Goal: Information Seeking & Learning: Check status

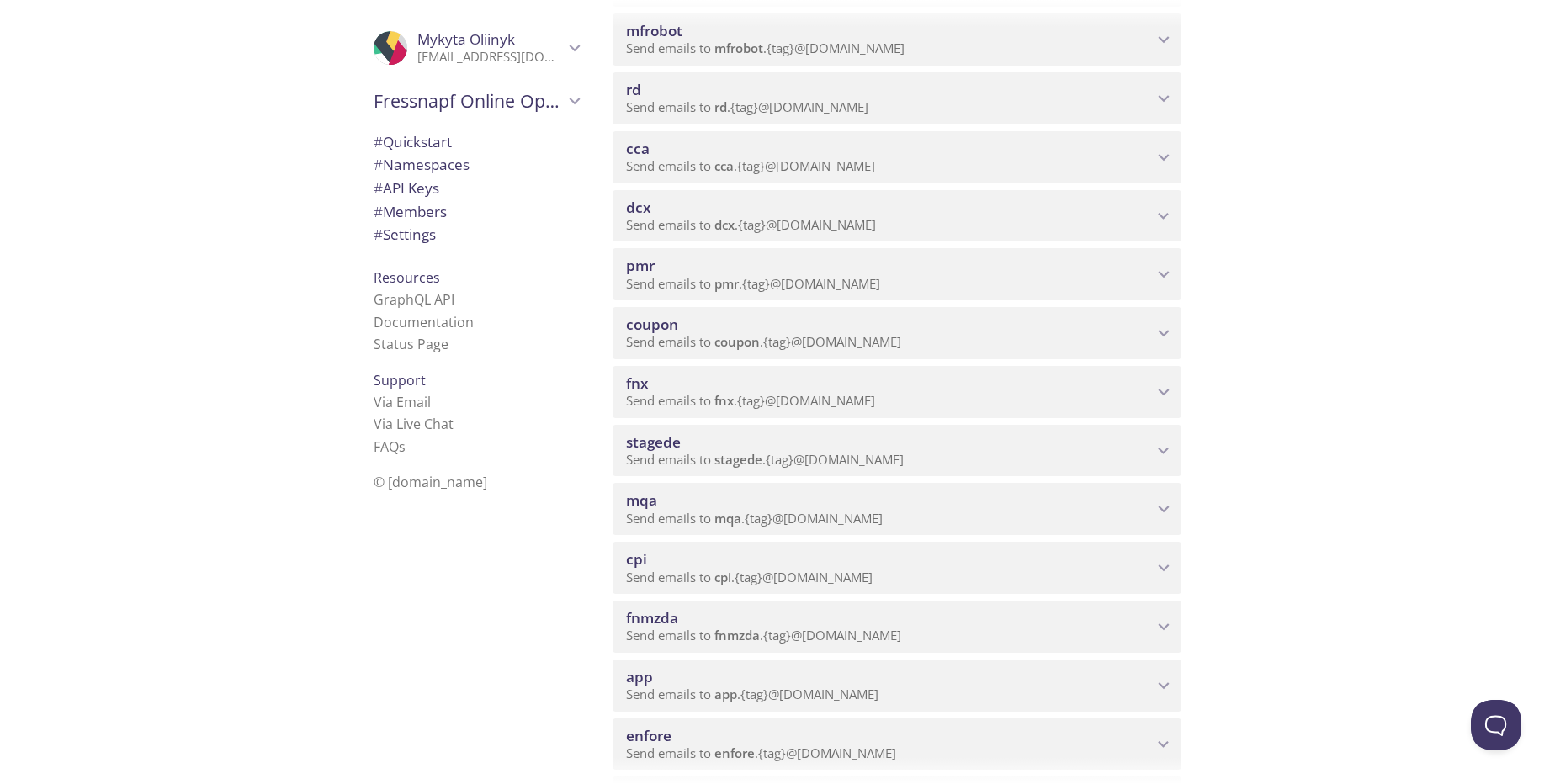
scroll to position [505, 0]
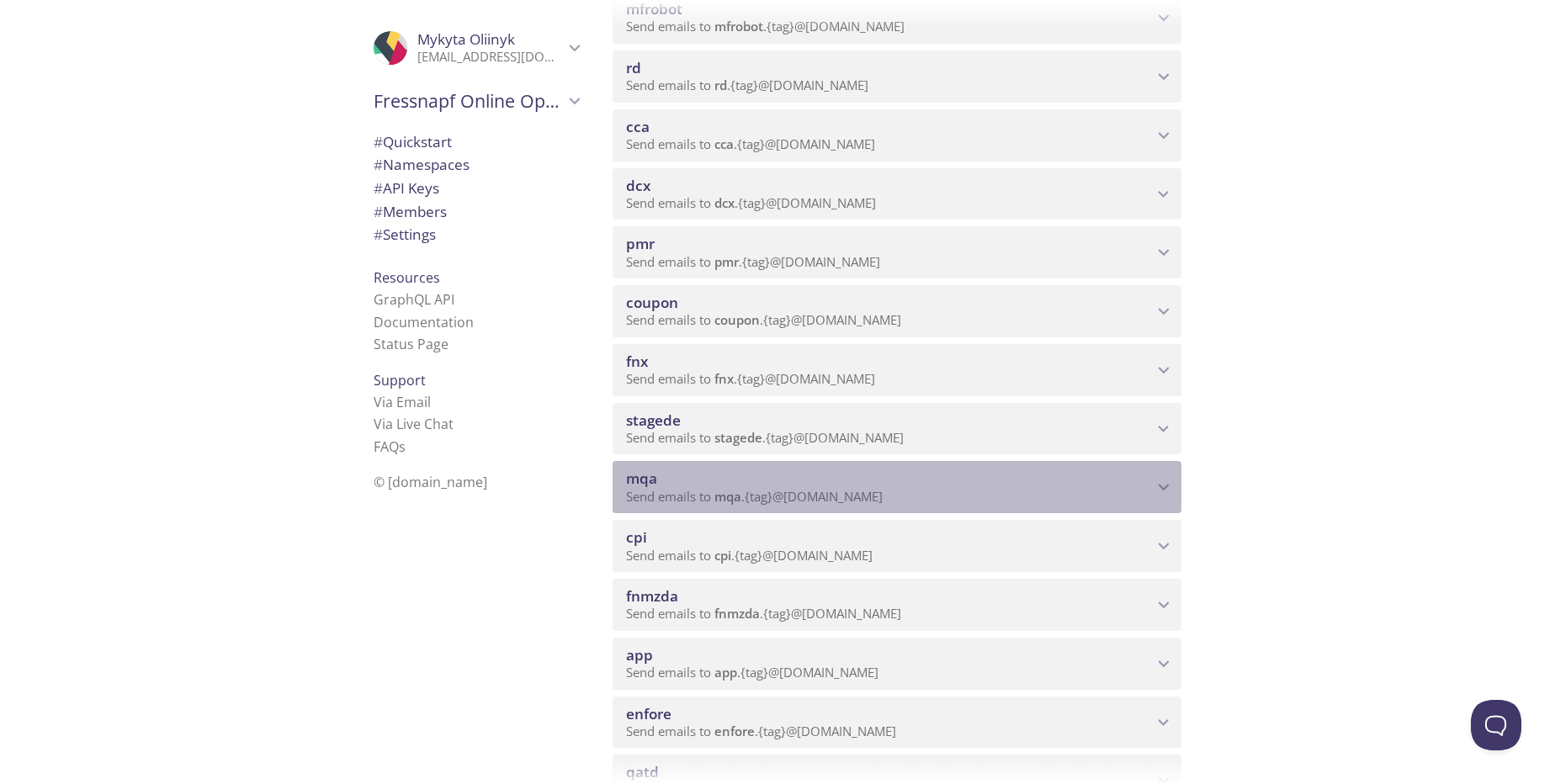
click at [923, 496] on p "Send emails to mqa . {tag} @[DOMAIN_NAME]" at bounding box center [889, 497] width 526 height 17
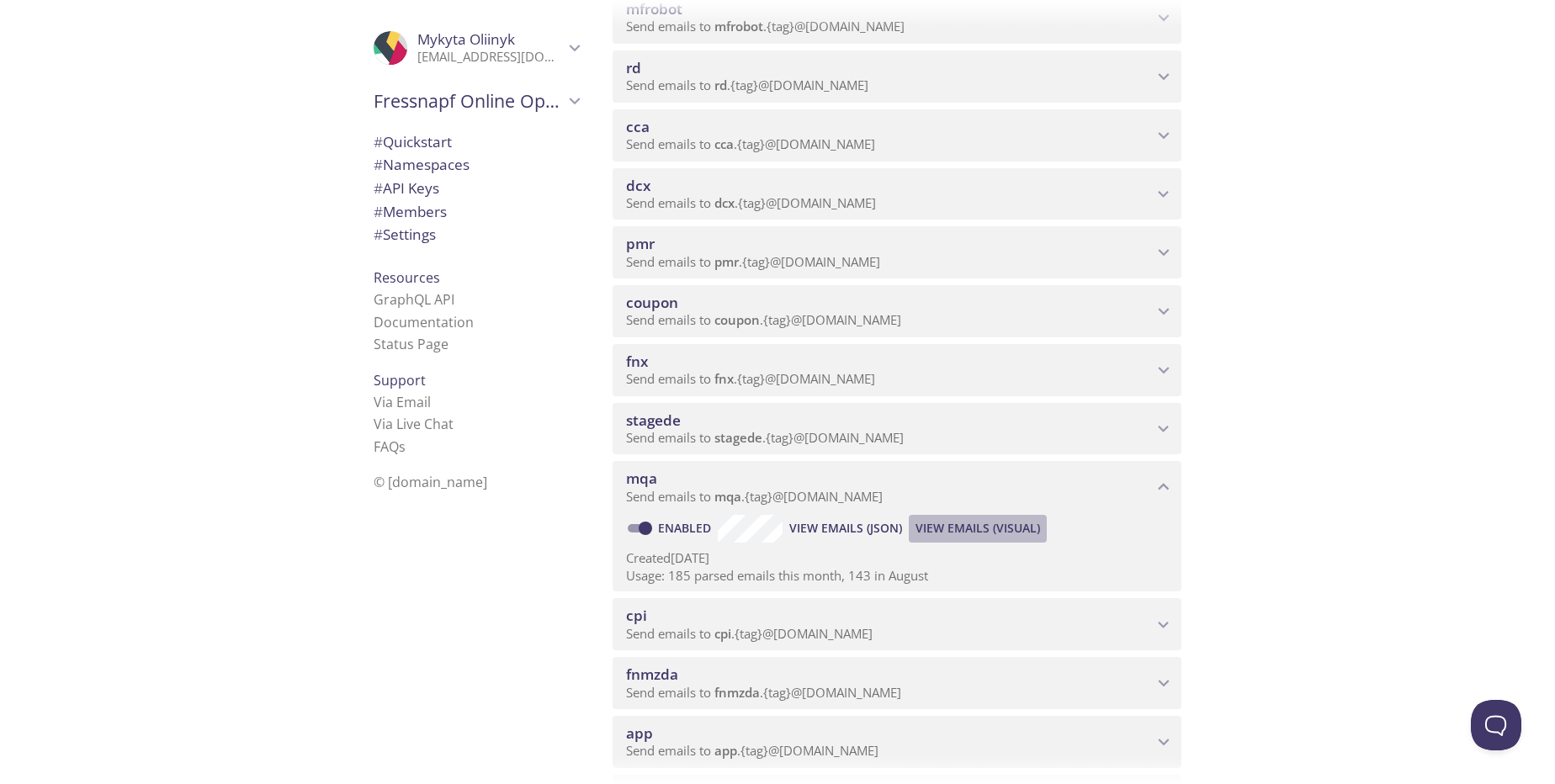
click at [935, 530] on span "View Emails (Visual)" at bounding box center [977, 529] width 124 height 20
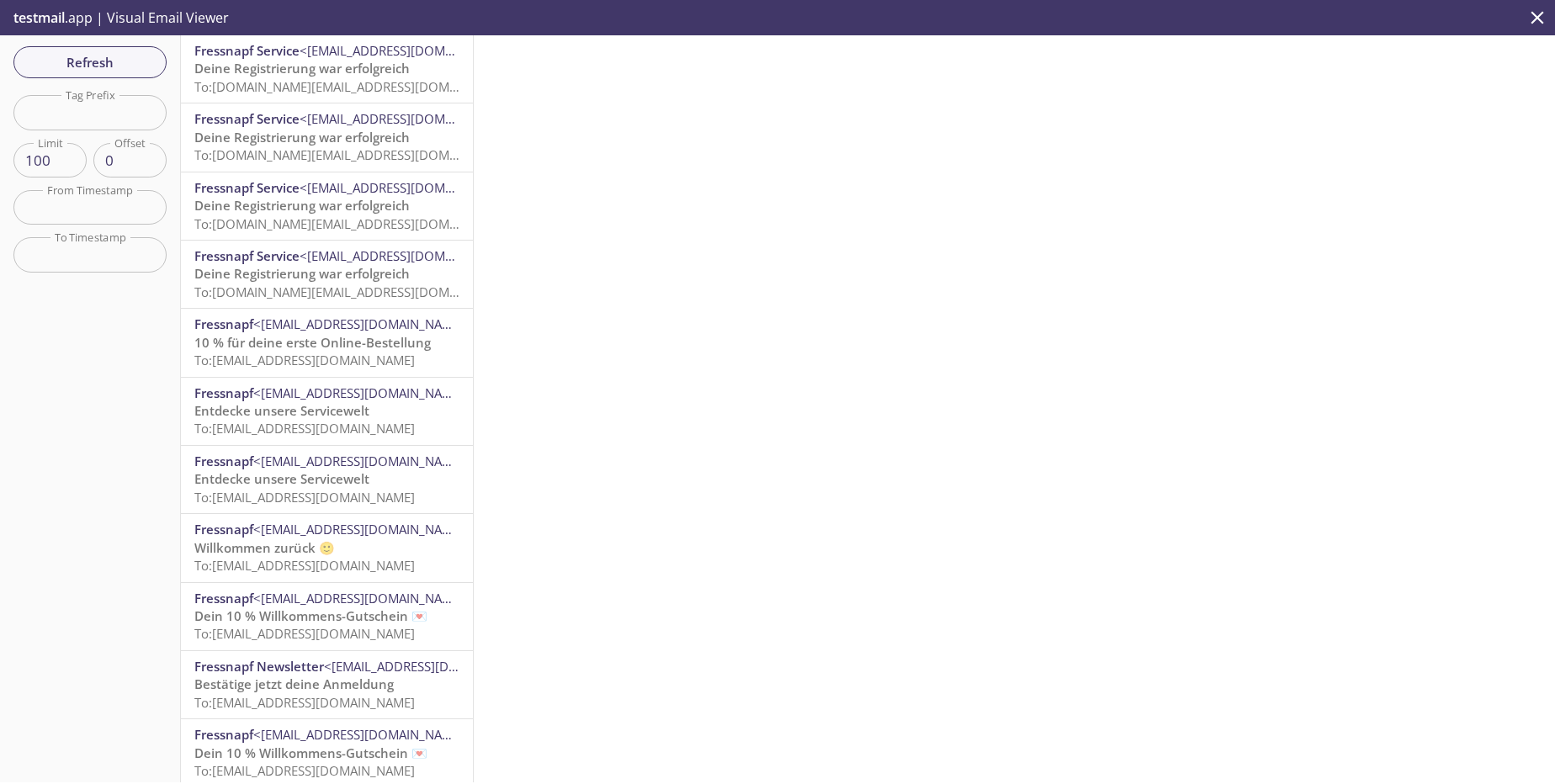
click at [362, 94] on span "To: [DOMAIN_NAME][EMAIL_ADDRESS][DOMAIN_NAME]" at bounding box center [354, 86] width 320 height 17
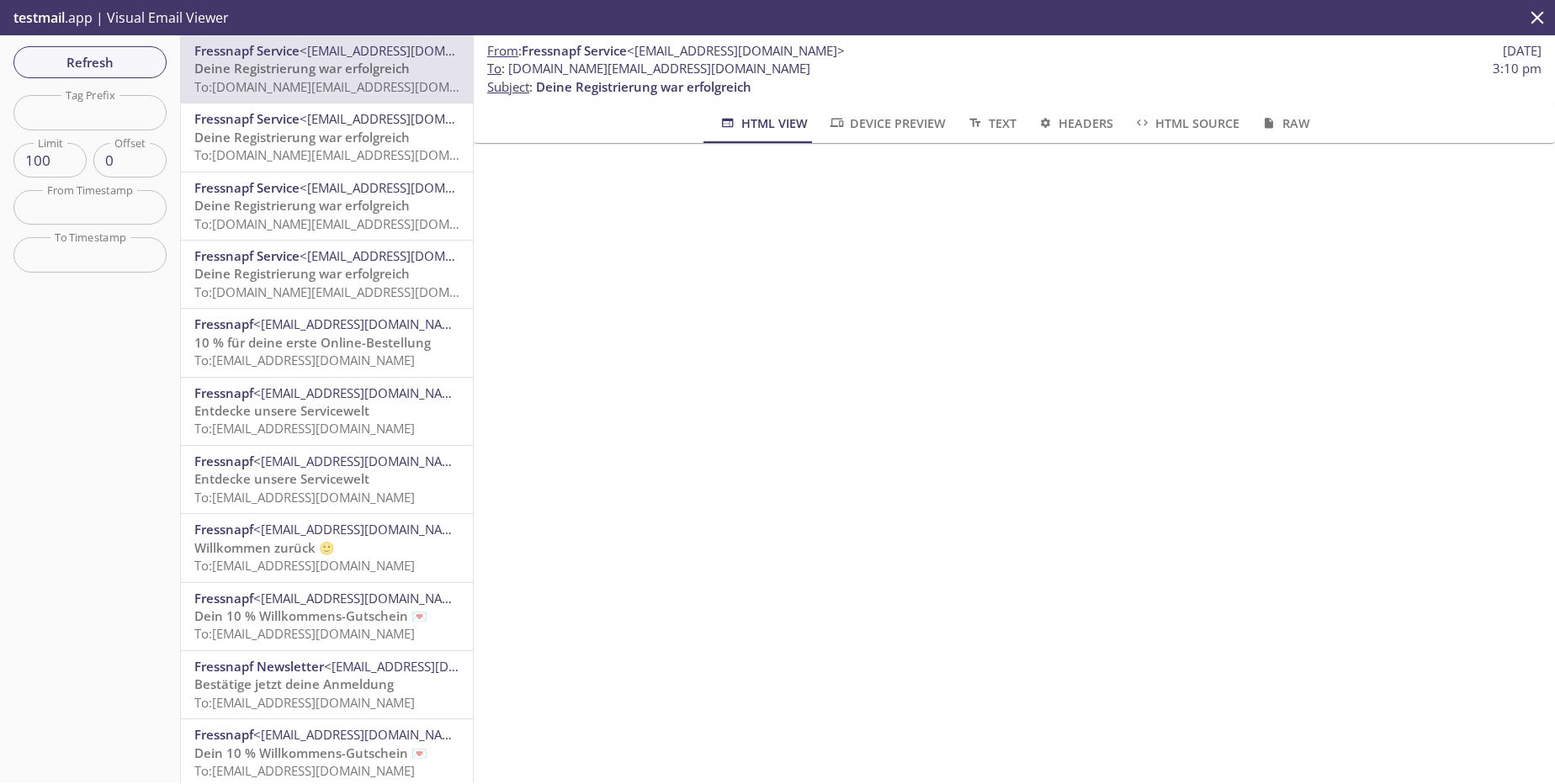
click at [365, 136] on span "Deine Registrierung war erfolgreich" at bounding box center [302, 137] width 216 height 17
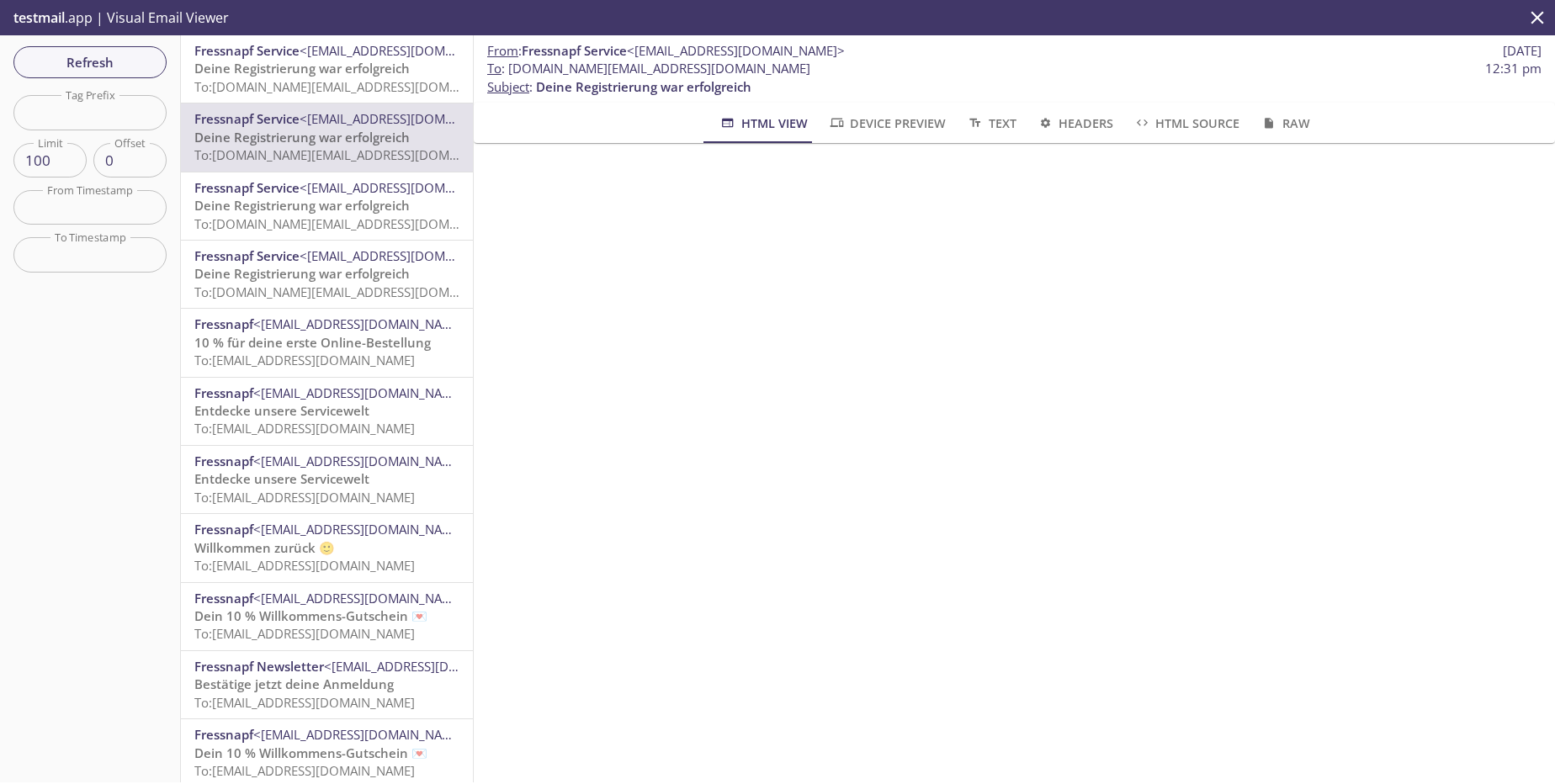
click at [395, 347] on span "10 % für deine erste Online-Bestellung" at bounding box center [312, 343] width 236 height 17
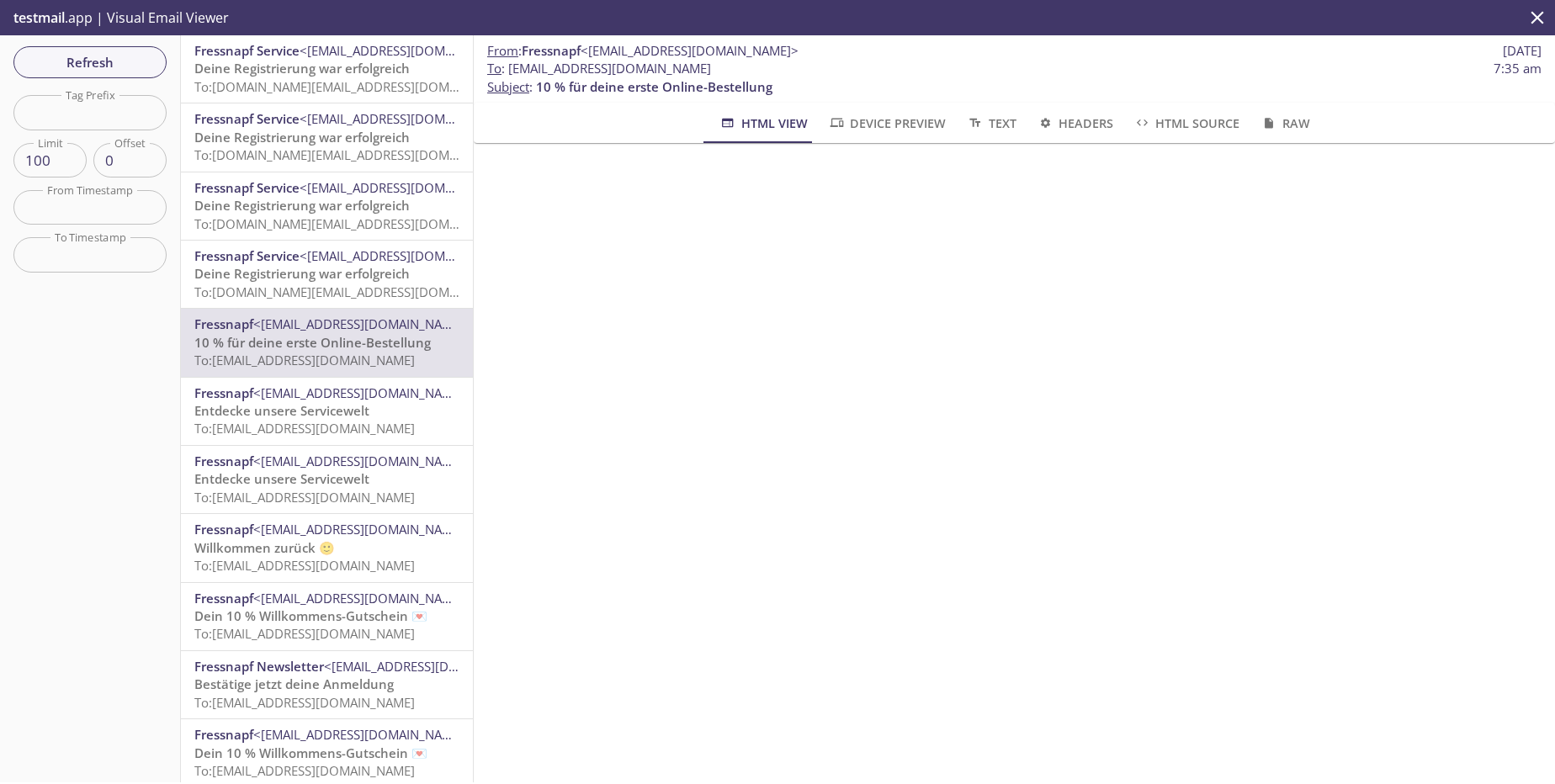
drag, startPoint x: 766, startPoint y: 69, endPoint x: 513, endPoint y: 70, distance: 253.0
click at [513, 70] on span "To : [EMAIL_ADDRESS][DOMAIN_NAME] 7:35 am" at bounding box center [1014, 69] width 1054 height 18
copy span "[EMAIL_ADDRESS][DOMAIN_NAME]"
click at [118, 70] on span "Refresh" at bounding box center [90, 63] width 126 height 22
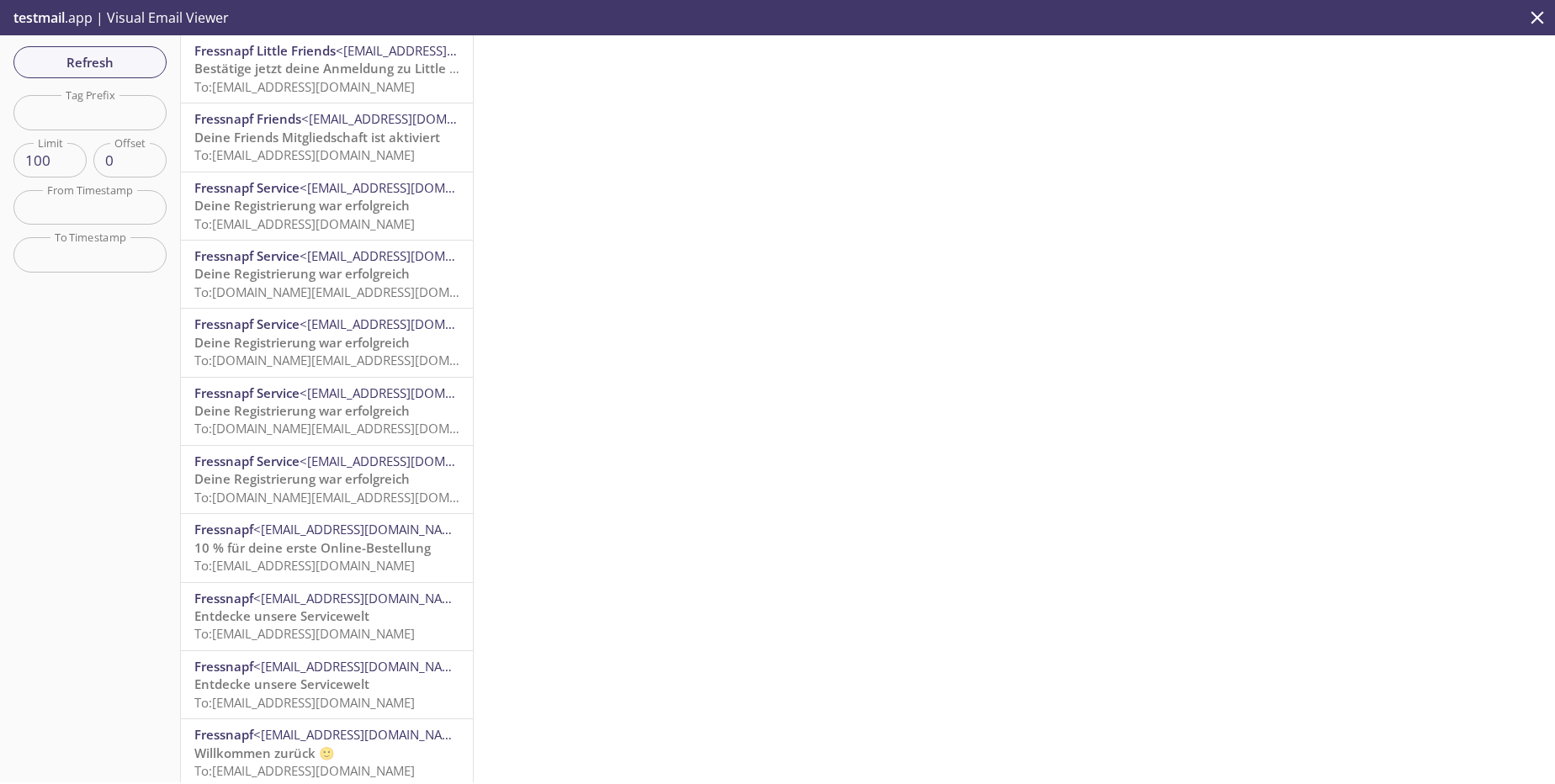
click at [370, 101] on div "Fressnapf Little Friends <[EMAIL_ADDRESS][DOMAIN_NAME]> Bestätige jetzt deine A…" at bounding box center [327, 69] width 292 height 68
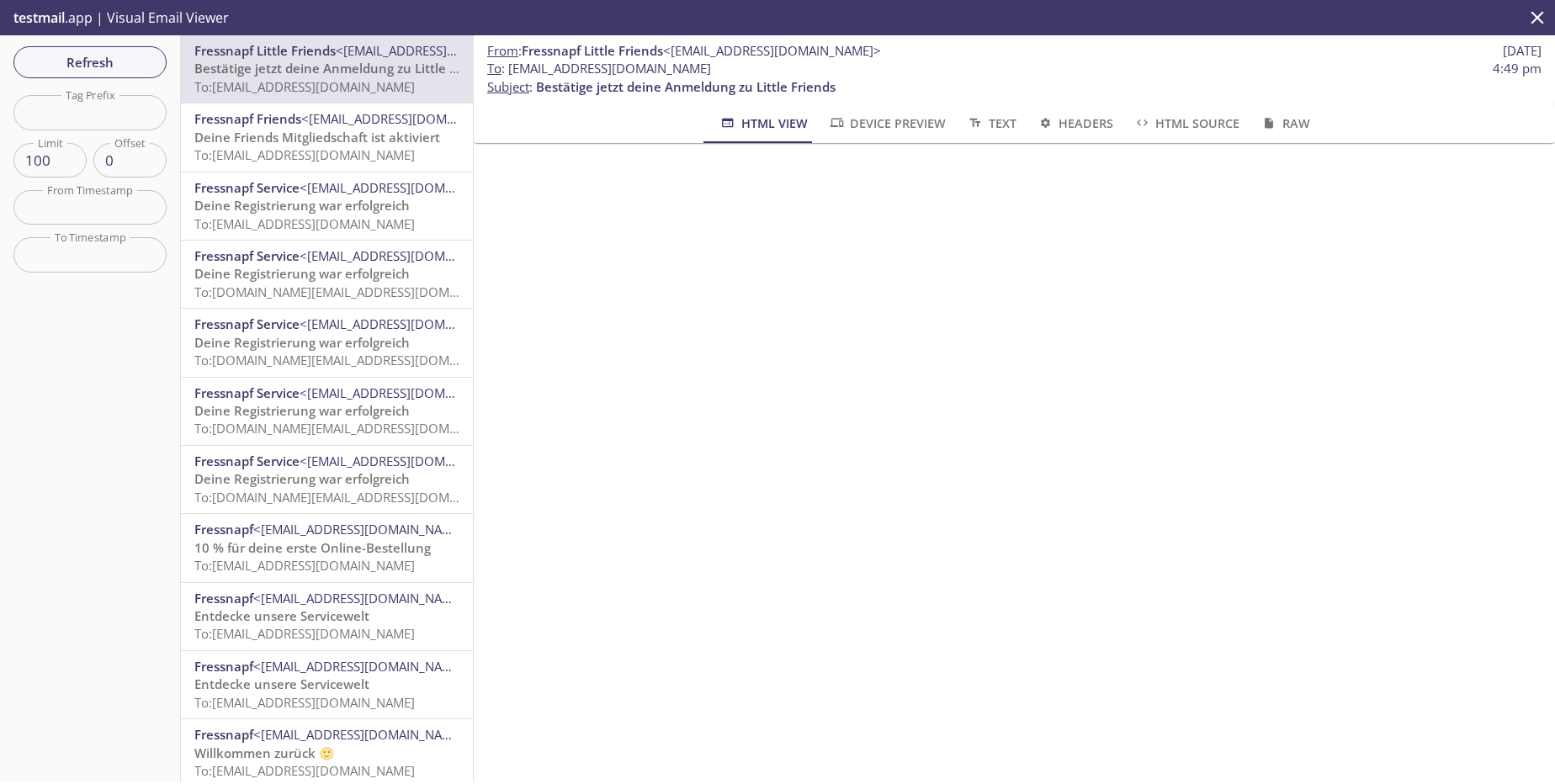
drag, startPoint x: 779, startPoint y: 68, endPoint x: 512, endPoint y: 74, distance: 267.1
click at [512, 74] on span "To : [EMAIL_ADDRESS][DOMAIN_NAME] 4:49 pm" at bounding box center [1014, 69] width 1054 height 18
copy span "[EMAIL_ADDRESS][DOMAIN_NAME]"
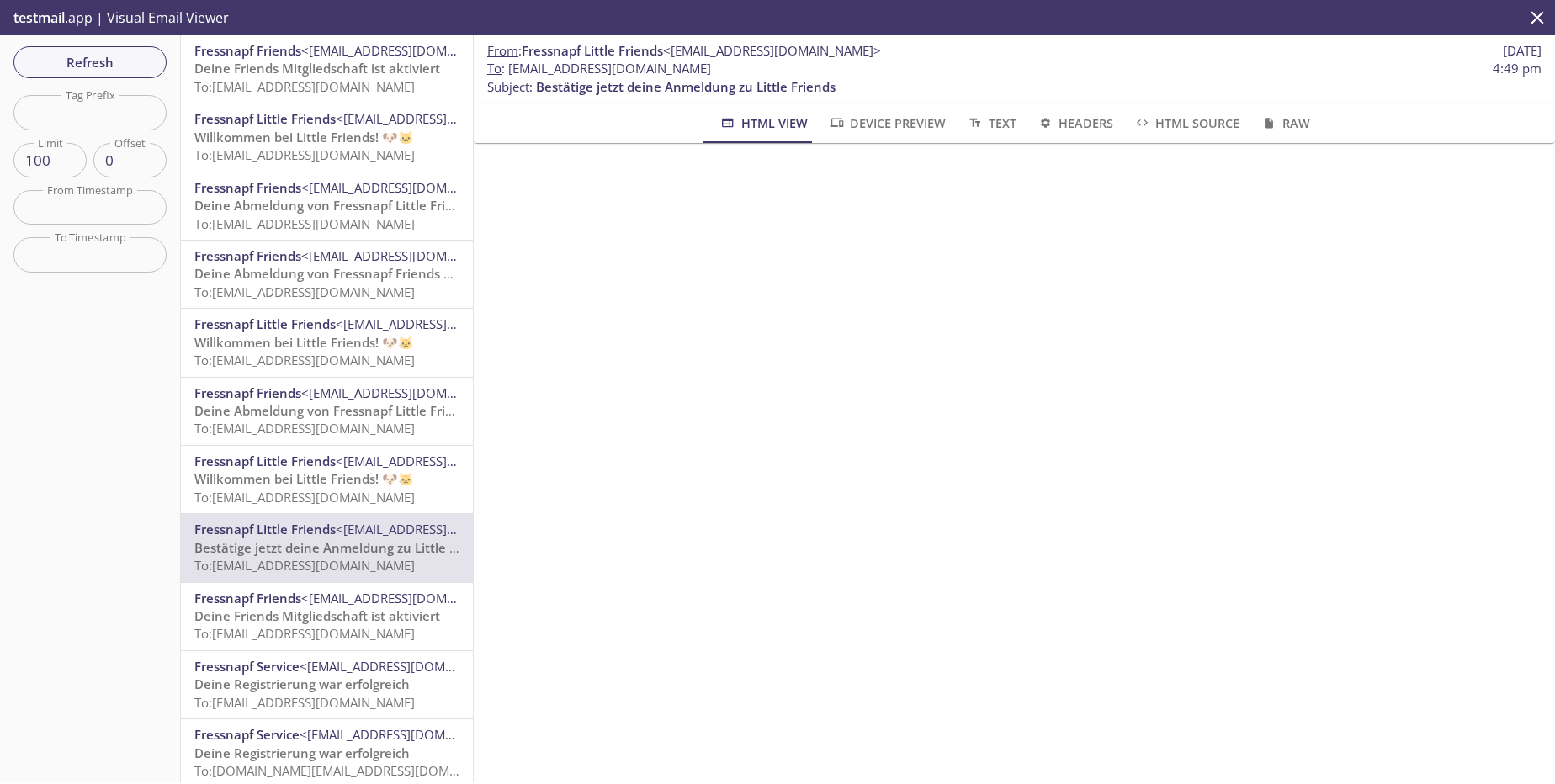
click at [415, 358] on span "To: [EMAIL_ADDRESS][DOMAIN_NAME]" at bounding box center [305, 360] width 221 height 17
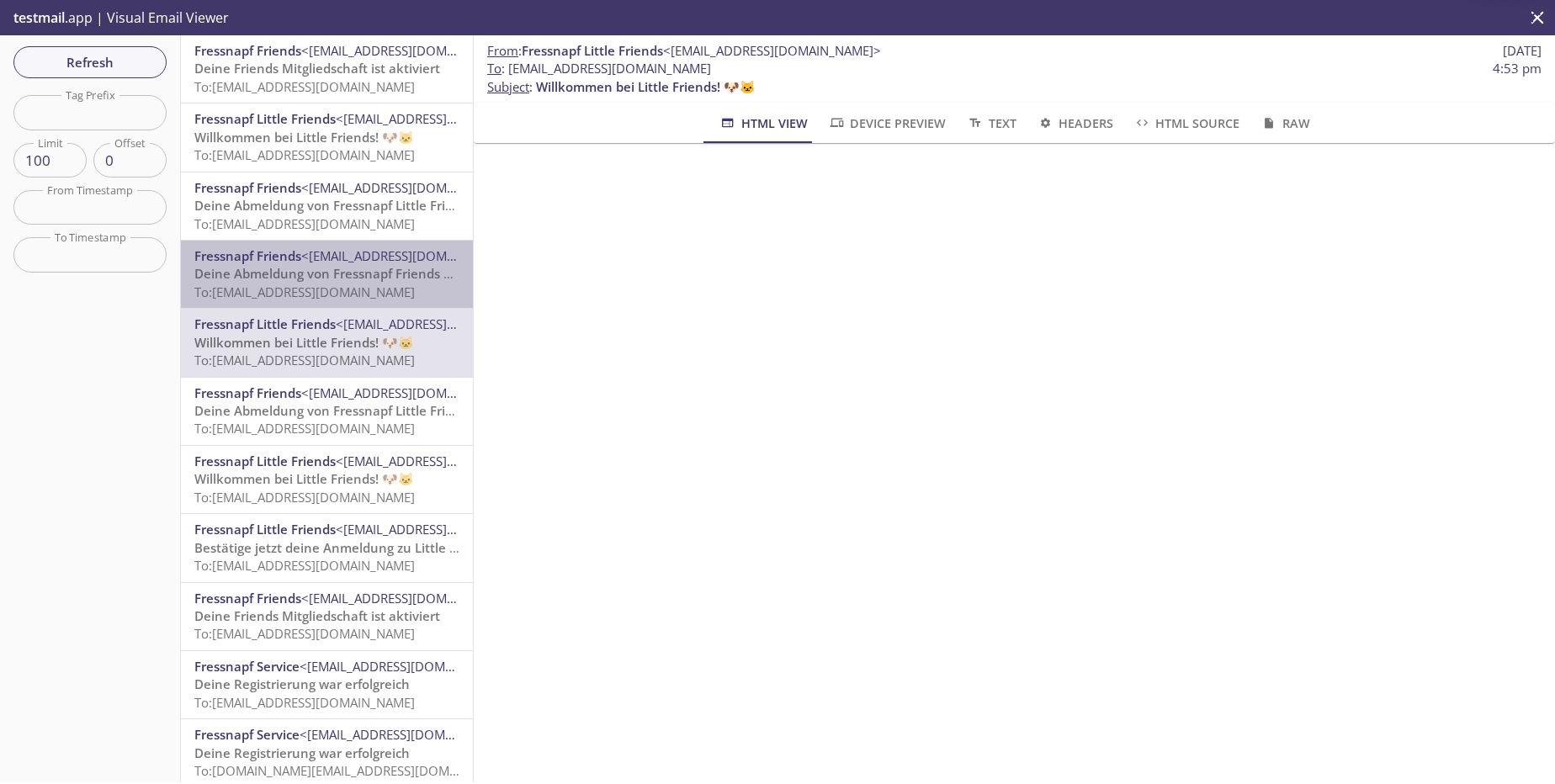
click at [415, 293] on span "To: [EMAIL_ADDRESS][DOMAIN_NAME]" at bounding box center [305, 292] width 221 height 17
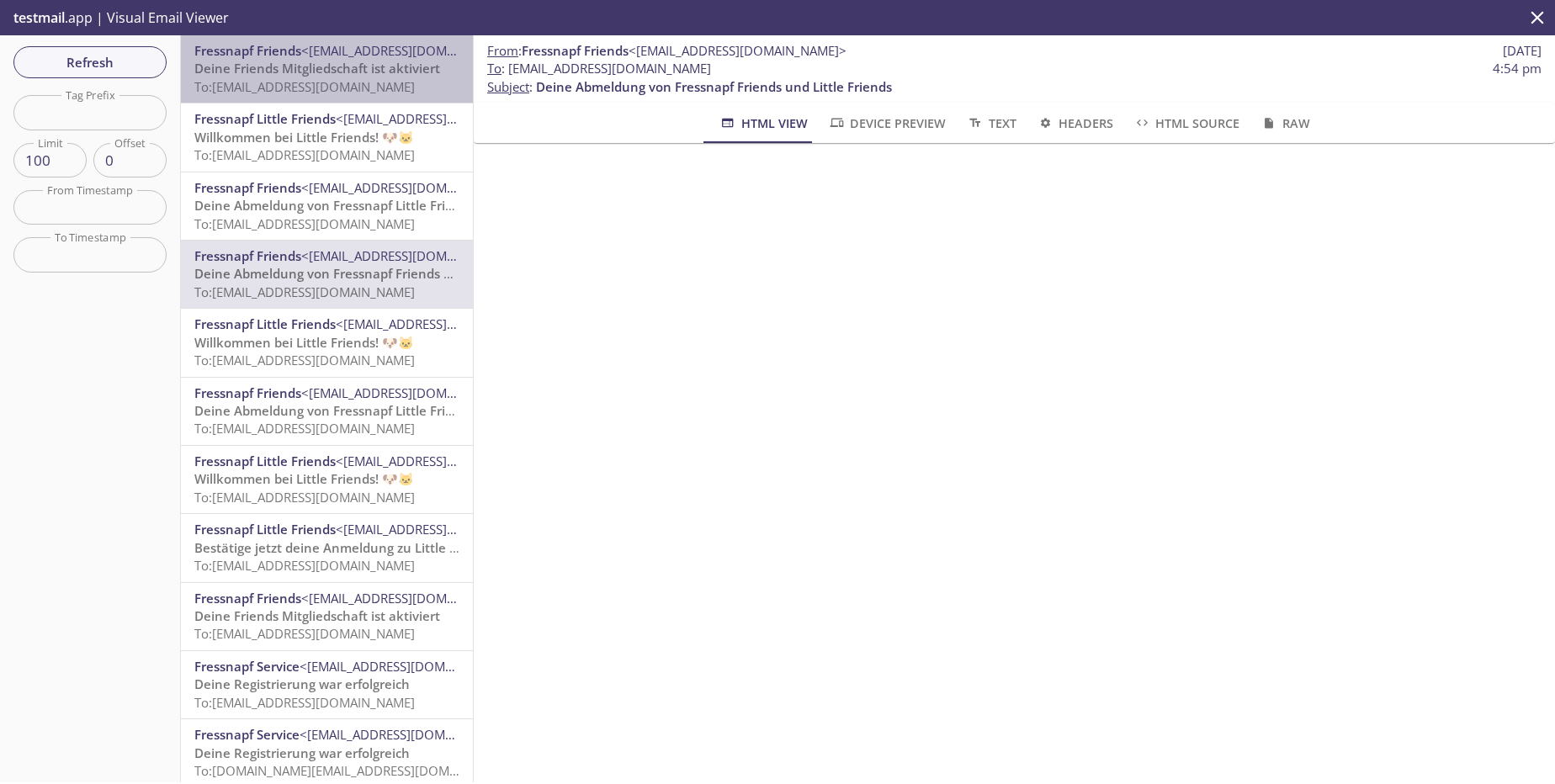
click at [408, 91] on span "To: [EMAIL_ADDRESS][DOMAIN_NAME]" at bounding box center [305, 86] width 221 height 17
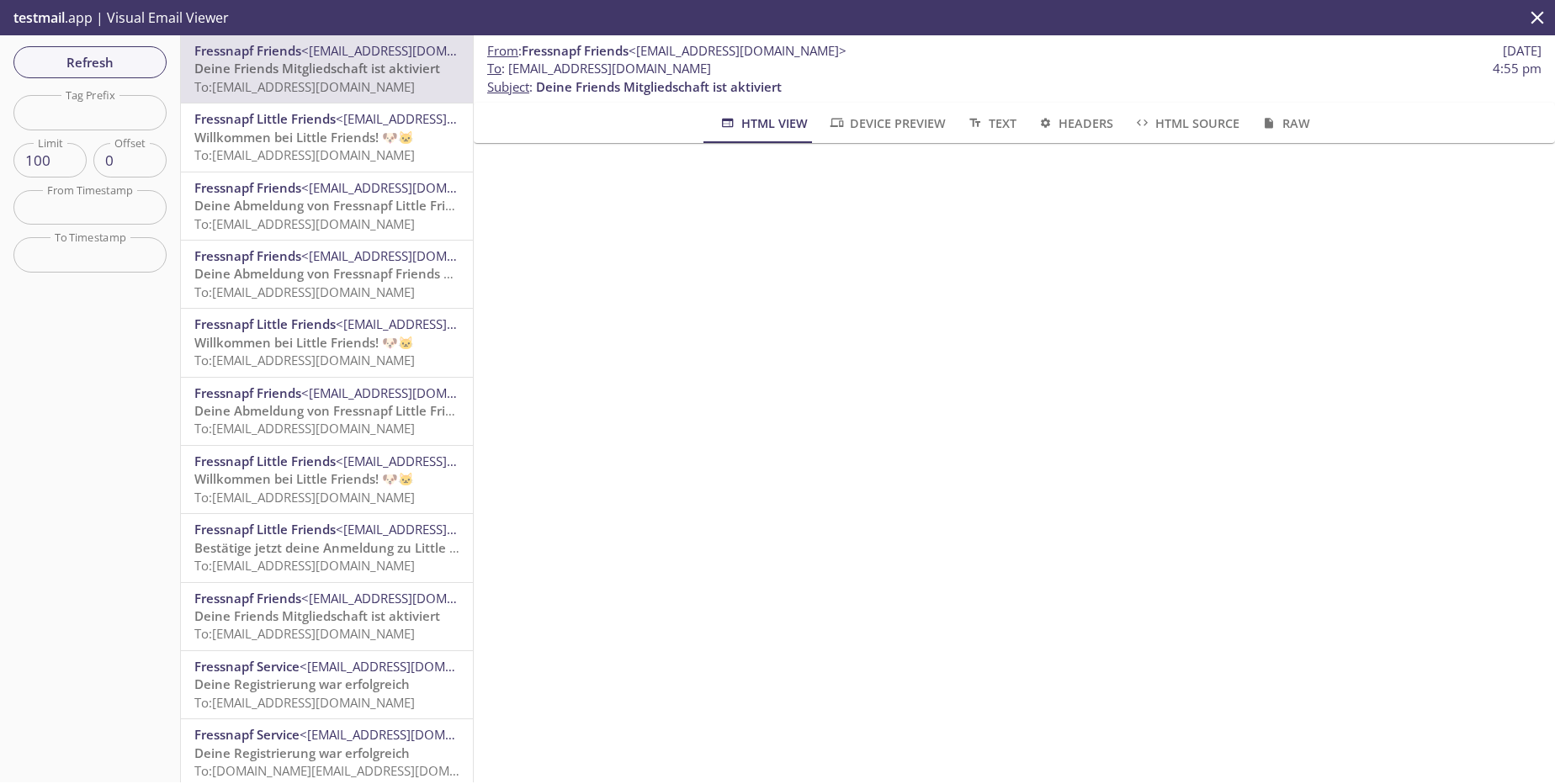
click at [106, 62] on span "Refresh" at bounding box center [90, 63] width 126 height 22
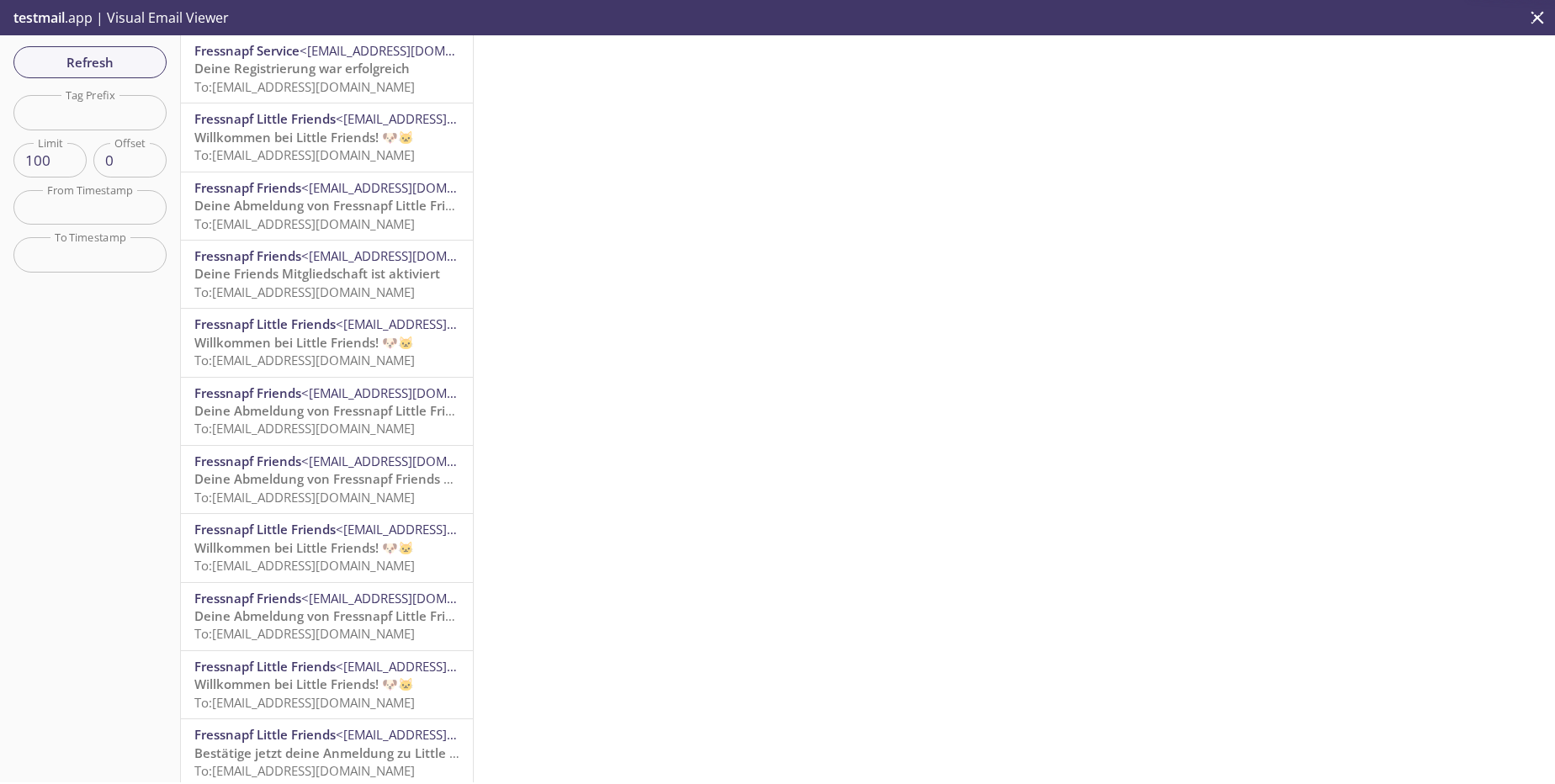
click at [367, 95] on p "Deine Registrierung war erfolgreich To: [EMAIL_ADDRESS][DOMAIN_NAME]" at bounding box center [327, 78] width 265 height 36
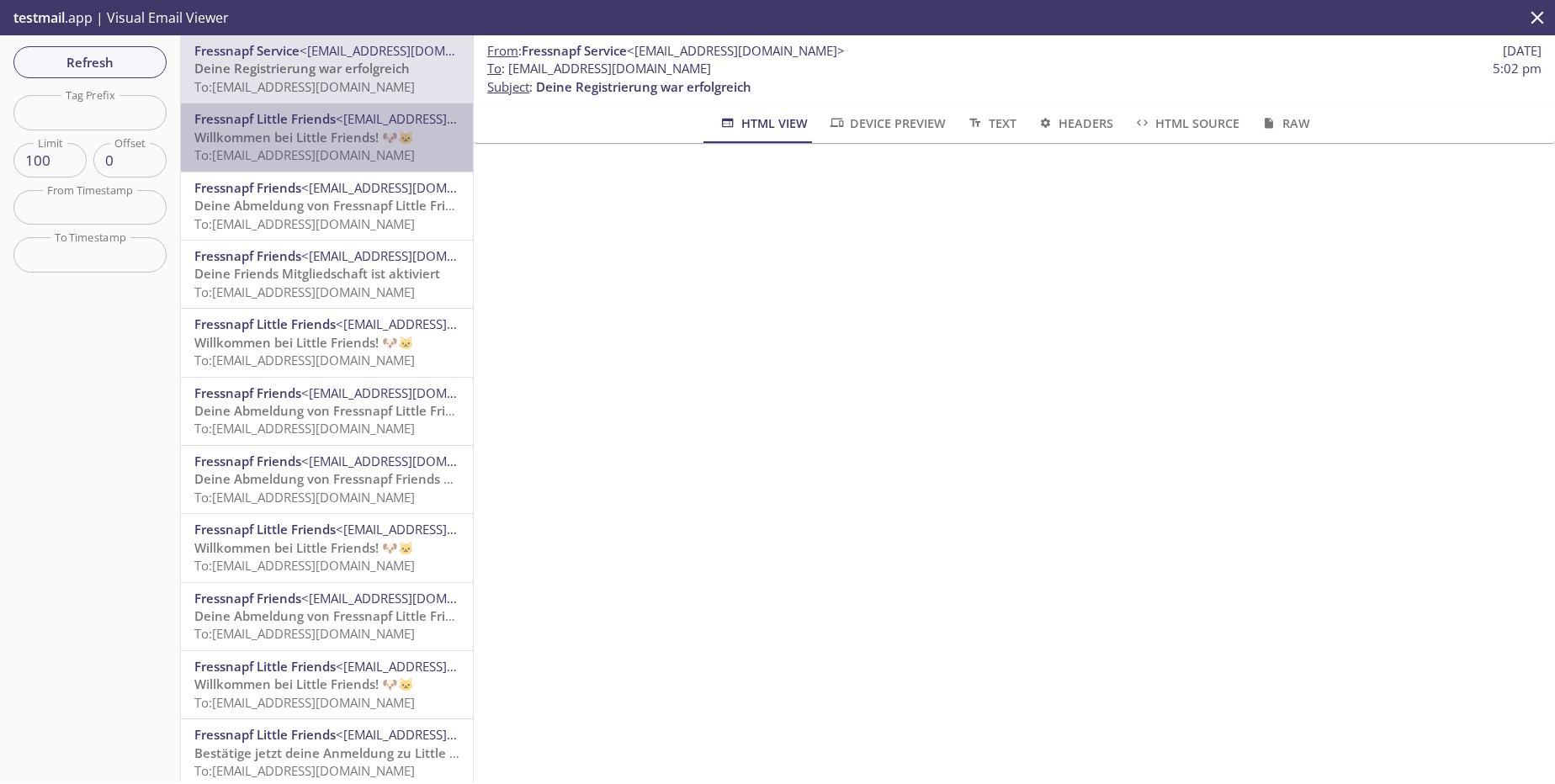
click at [341, 162] on span "To: [EMAIL_ADDRESS][DOMAIN_NAME]" at bounding box center [305, 155] width 221 height 17
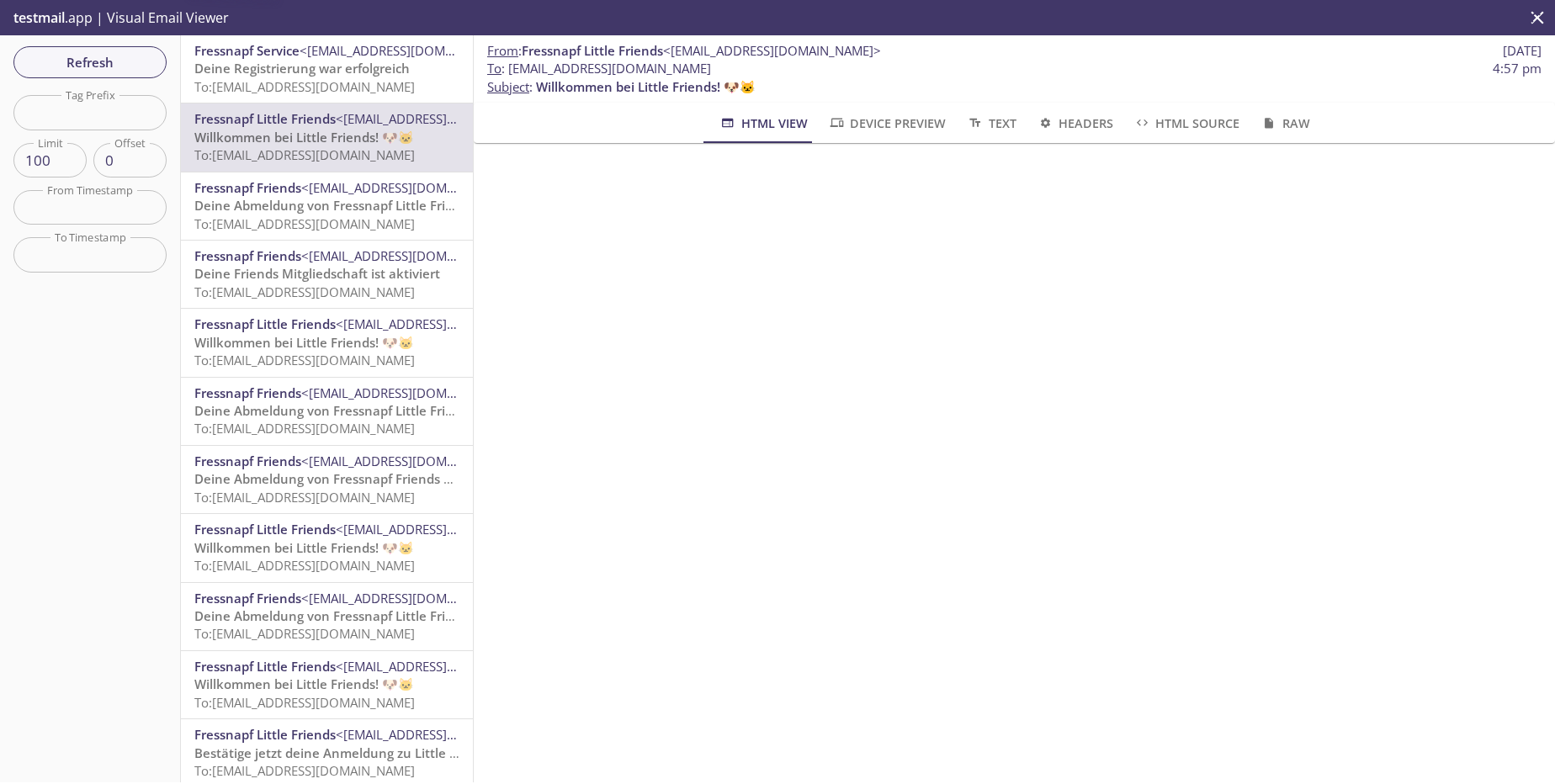
click at [356, 88] on span "To: [EMAIL_ADDRESS][DOMAIN_NAME]" at bounding box center [305, 86] width 221 height 17
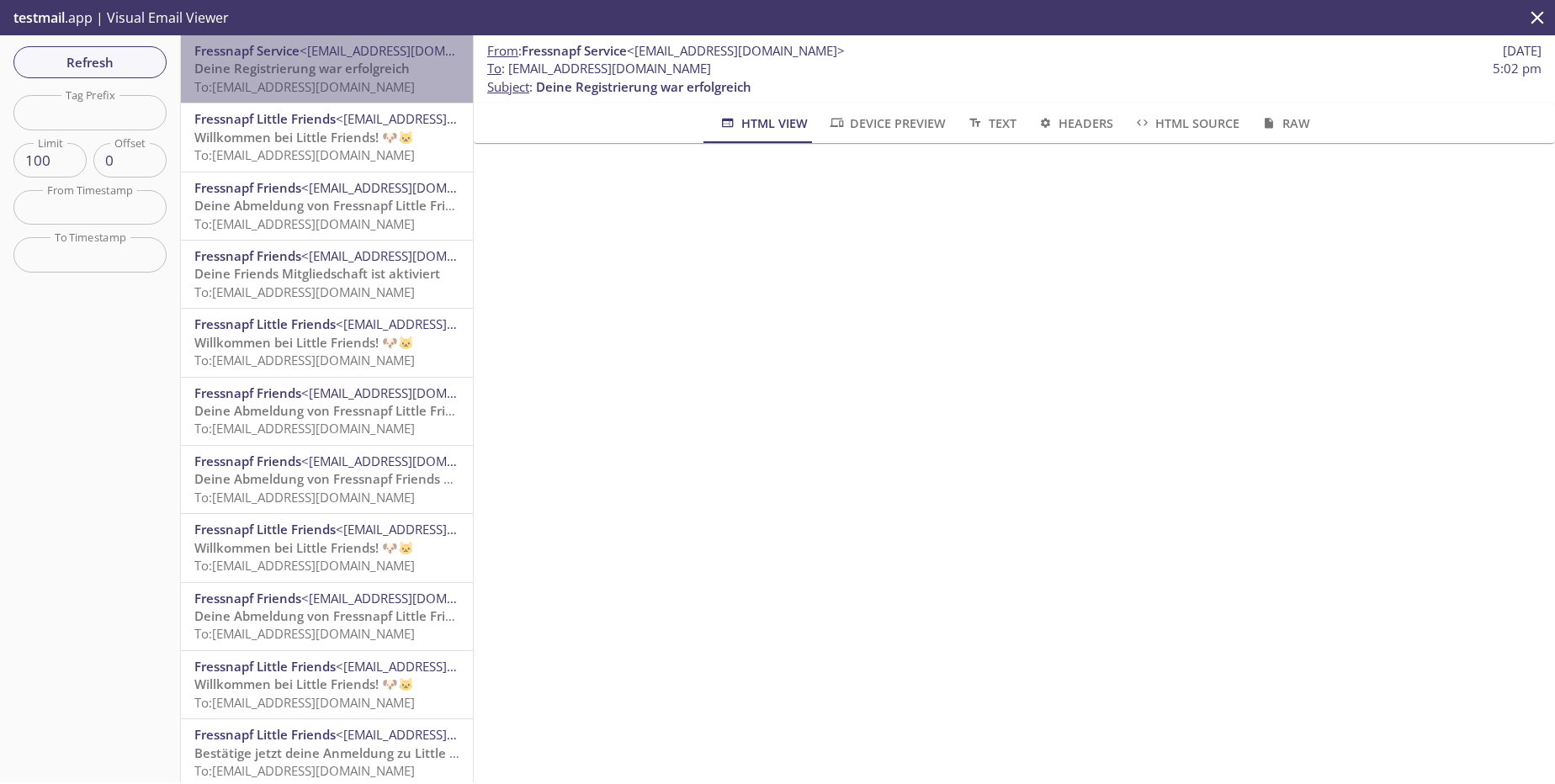
click at [385, 93] on span "To: [EMAIL_ADDRESS][DOMAIN_NAME]" at bounding box center [305, 86] width 221 height 17
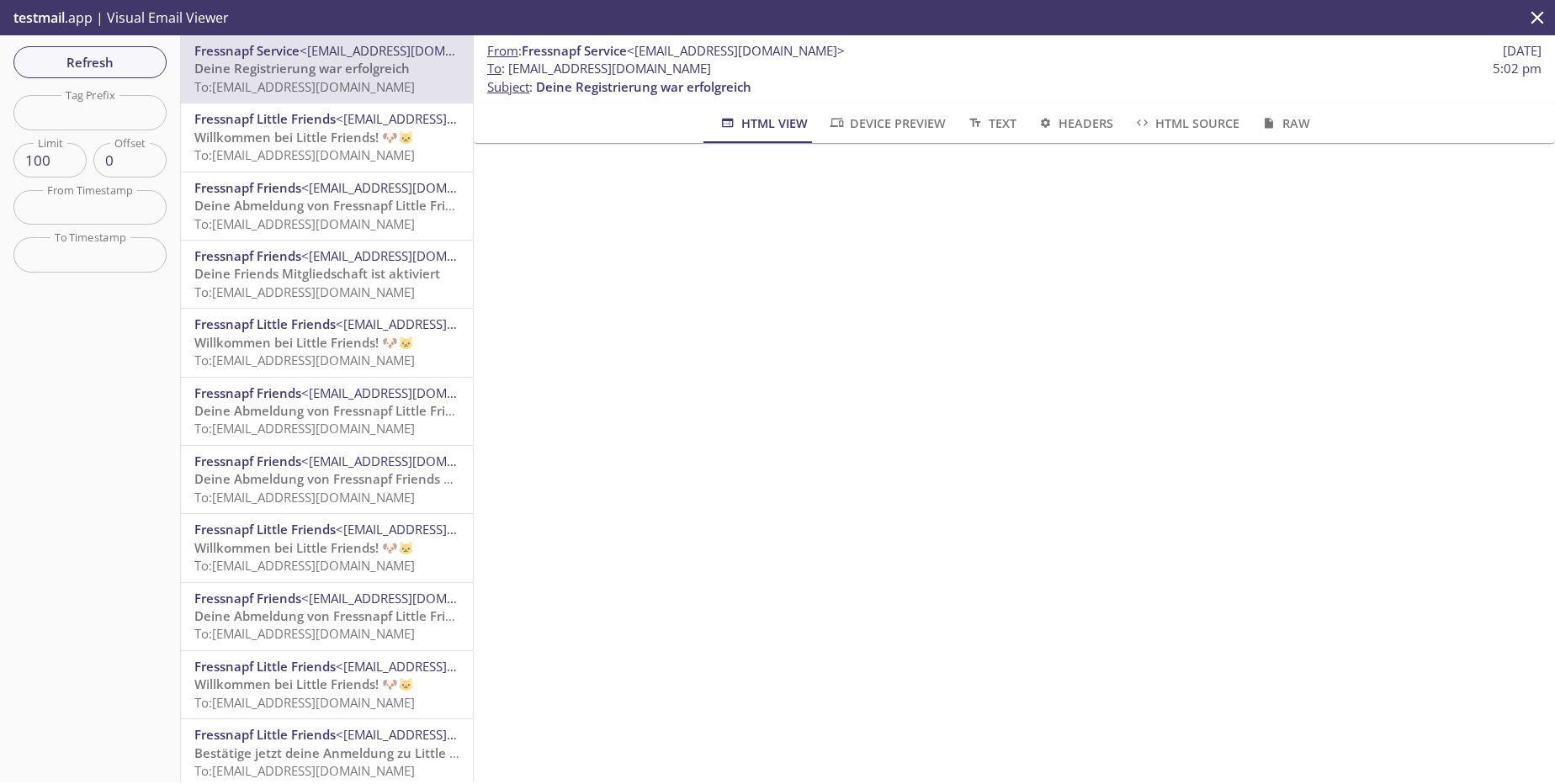
click at [370, 140] on span "Willkommen bei Little Friends! 🐶🐱" at bounding box center [305, 137] width 220 height 17
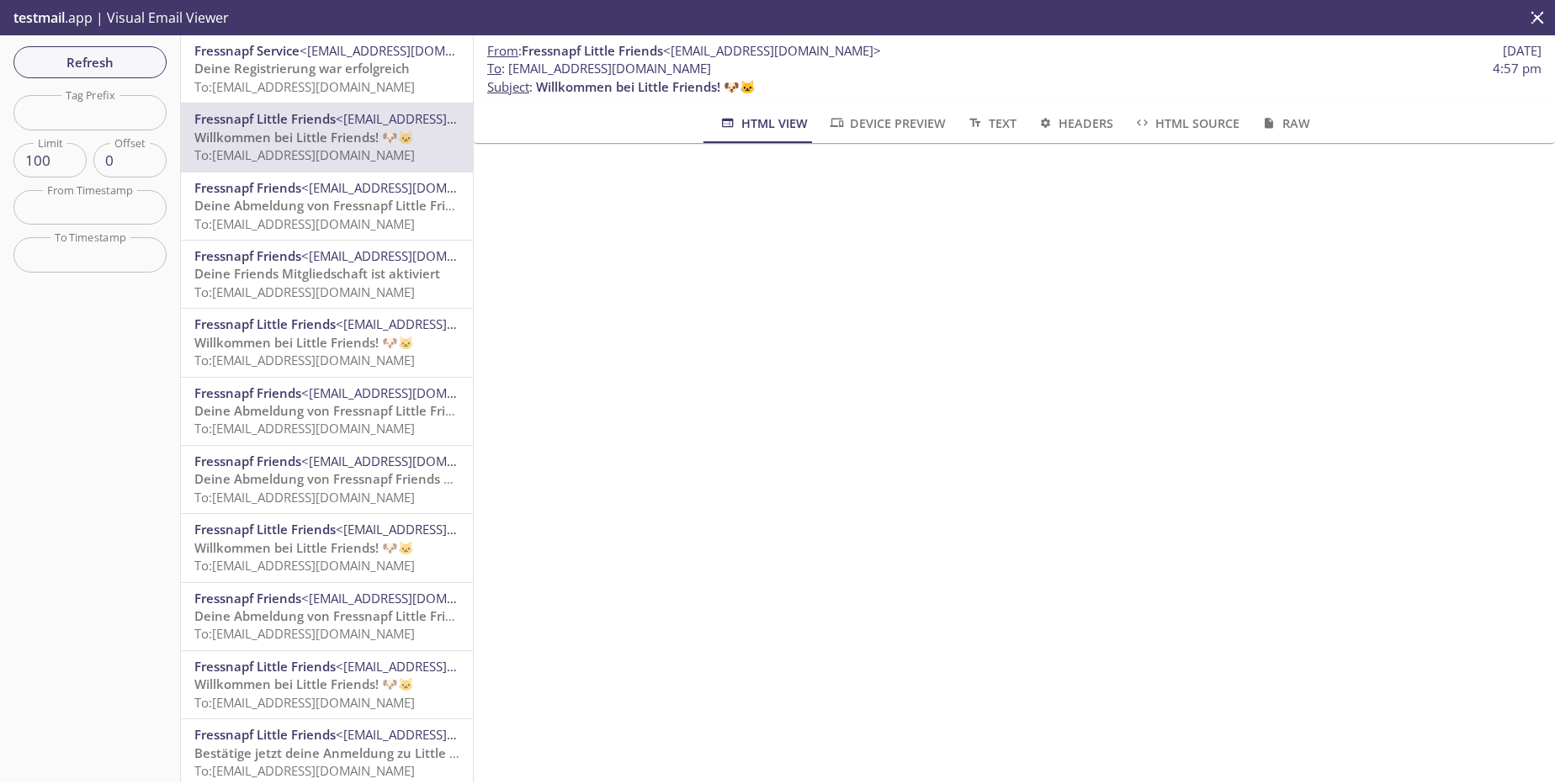
click at [373, 96] on p "Deine Registrierung war erfolgreich To: [EMAIL_ADDRESS][DOMAIN_NAME]" at bounding box center [327, 78] width 265 height 36
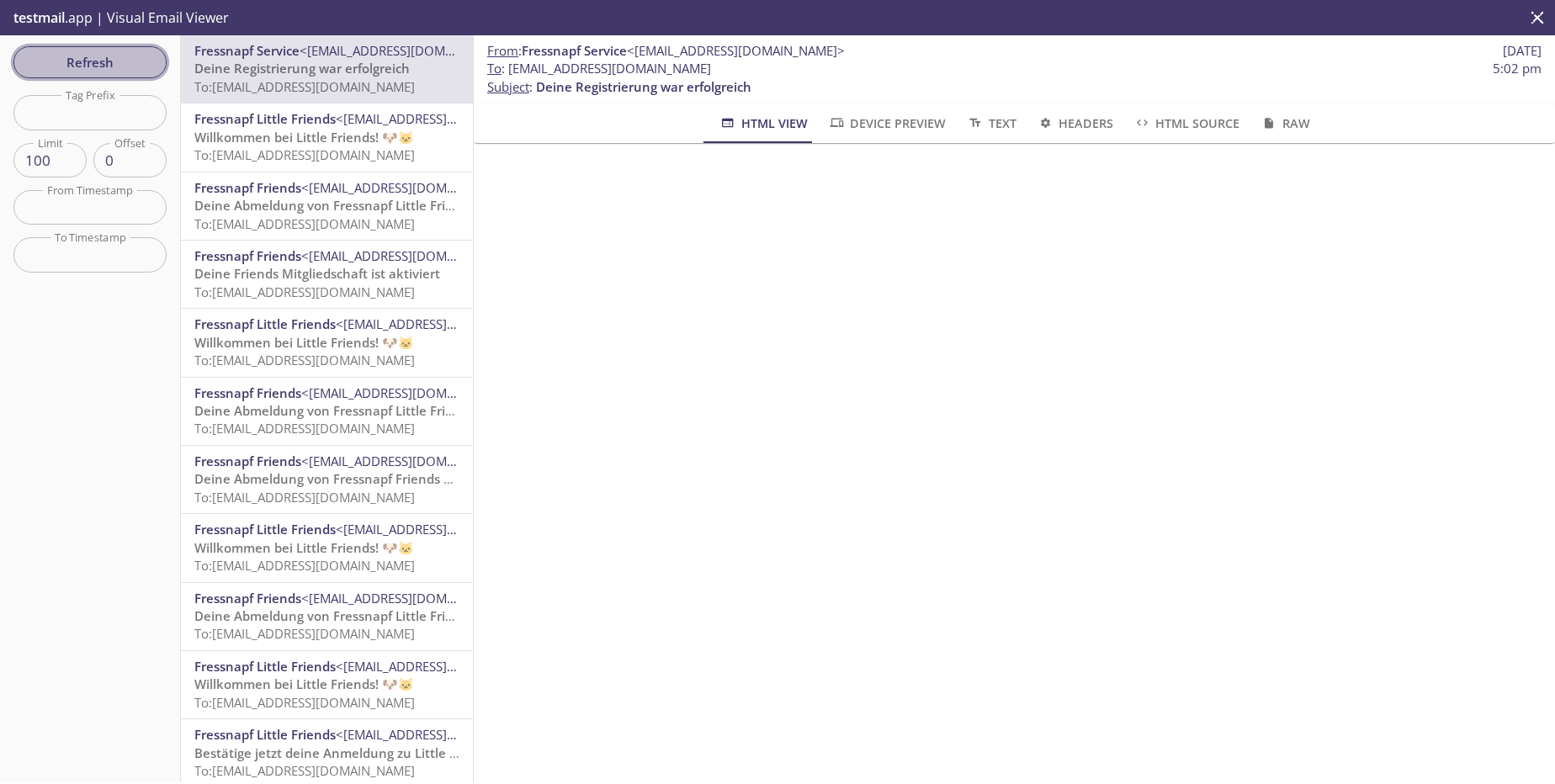
click at [133, 63] on span "Refresh" at bounding box center [90, 63] width 126 height 22
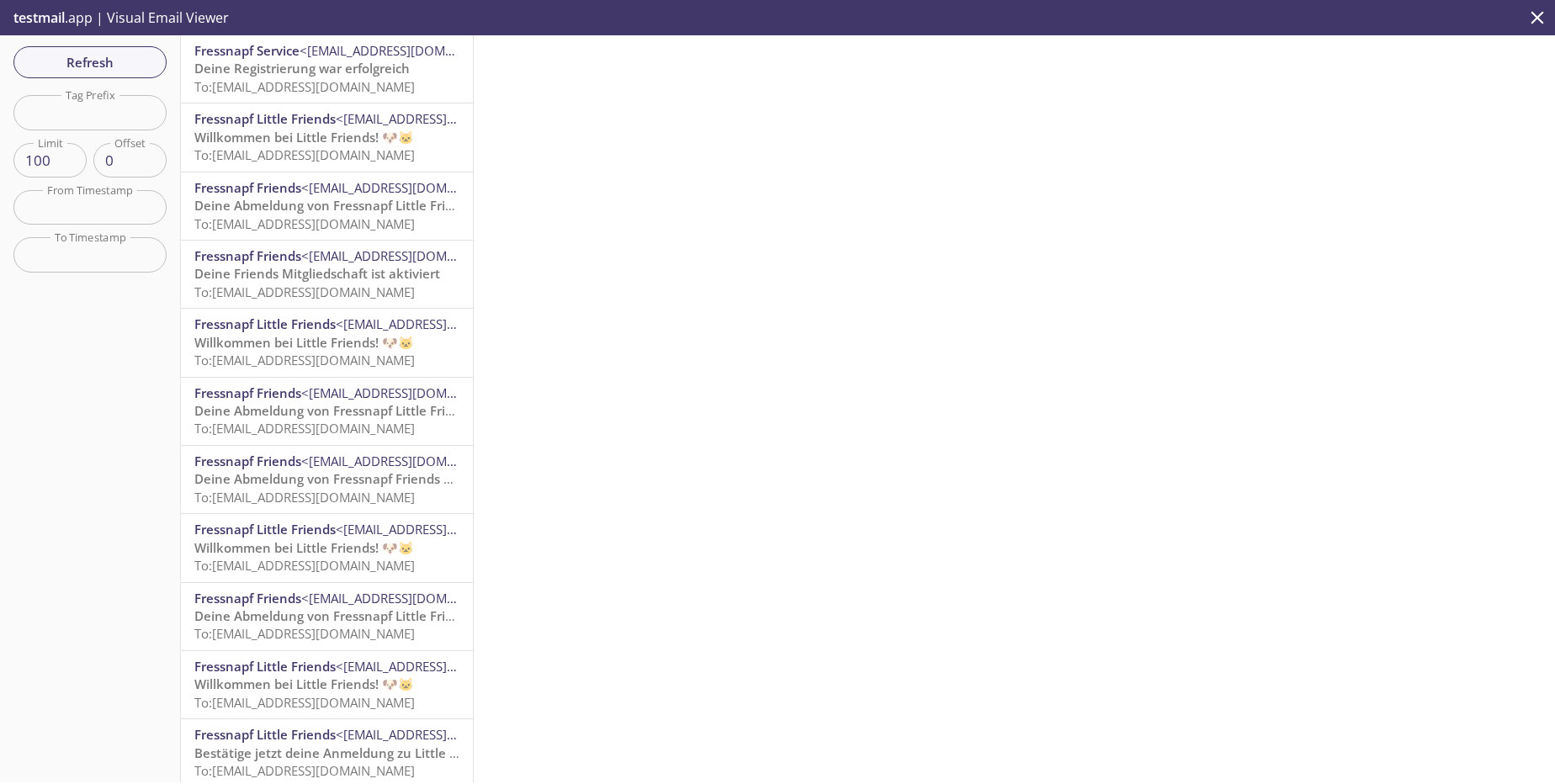
click at [411, 90] on span "To: [EMAIL_ADDRESS][DOMAIN_NAME]" at bounding box center [305, 86] width 221 height 17
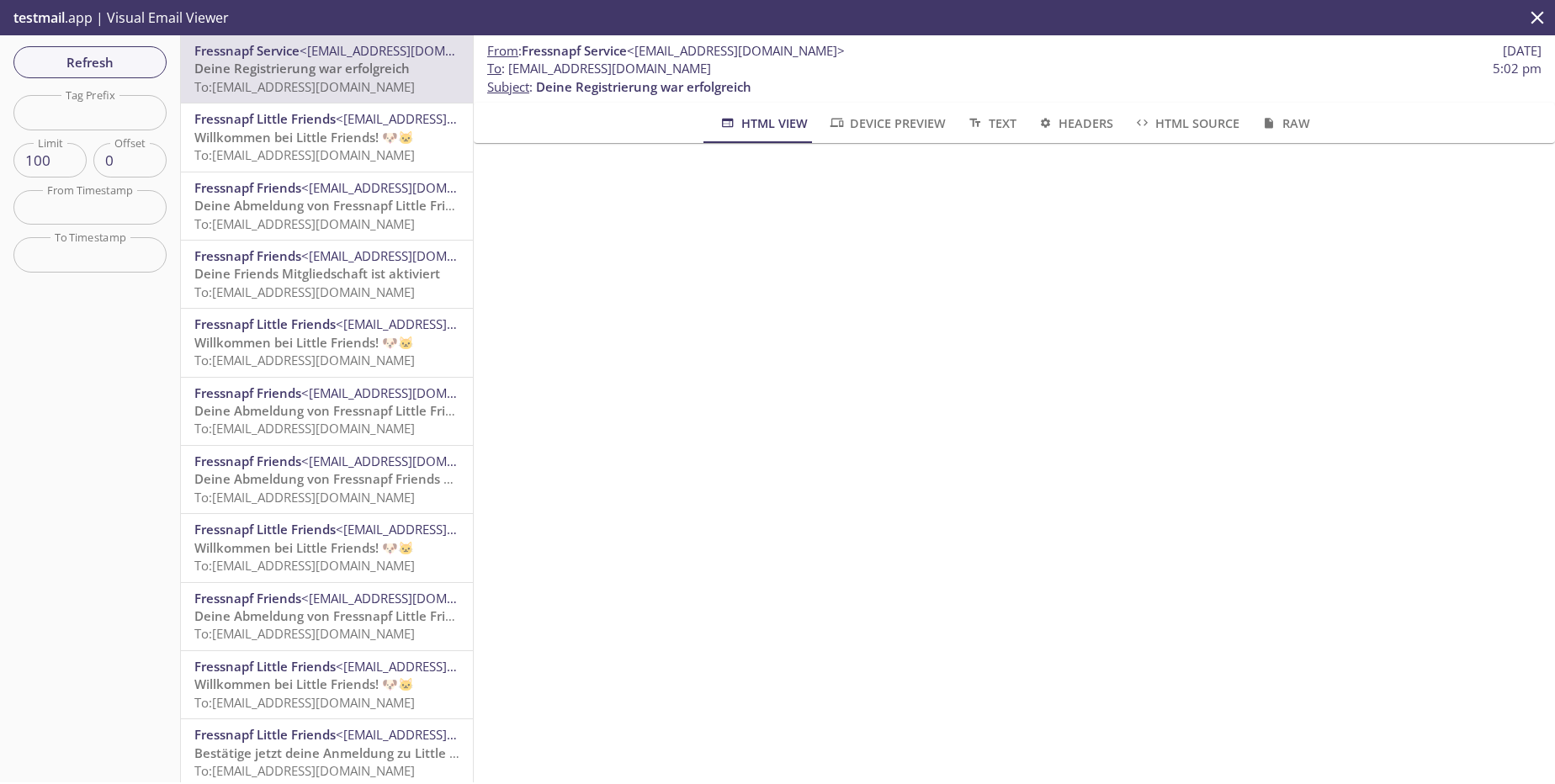
click at [305, 220] on span "To: [EMAIL_ADDRESS][DOMAIN_NAME]" at bounding box center [305, 224] width 221 height 17
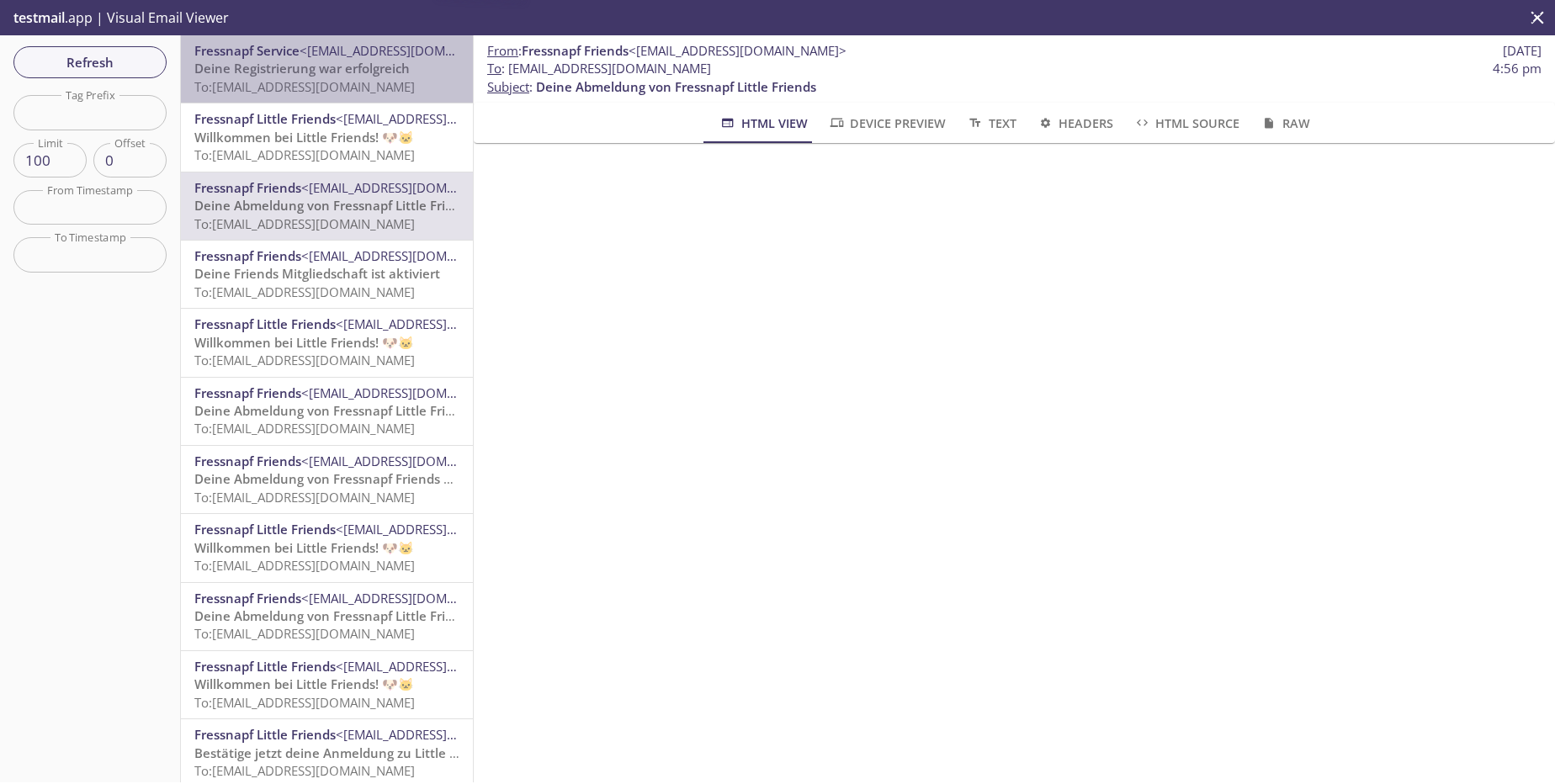
click at [358, 91] on span "To: [EMAIL_ADDRESS][DOMAIN_NAME]" at bounding box center [305, 86] width 221 height 17
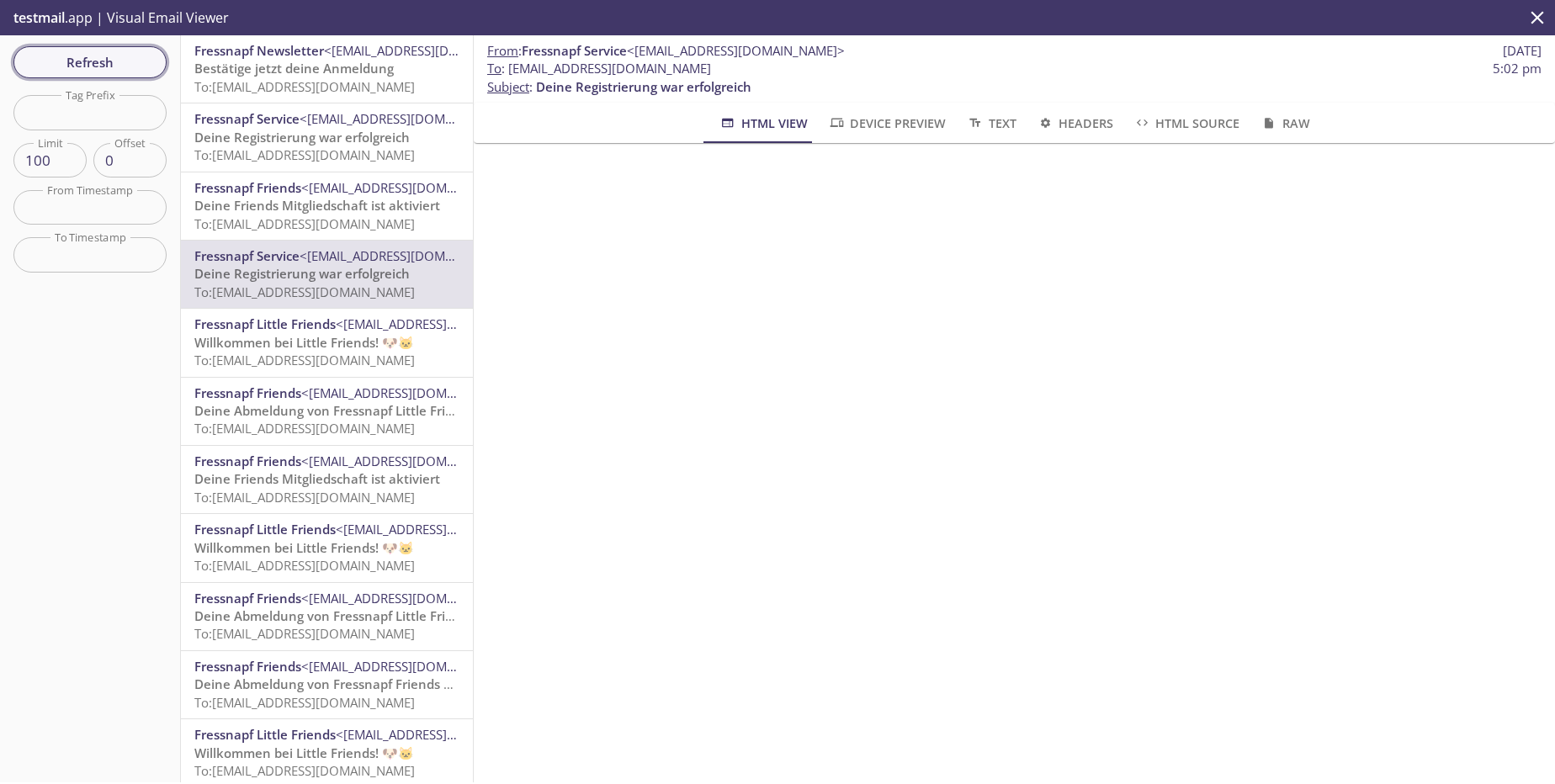
click at [80, 65] on span "Refresh" at bounding box center [90, 63] width 126 height 22
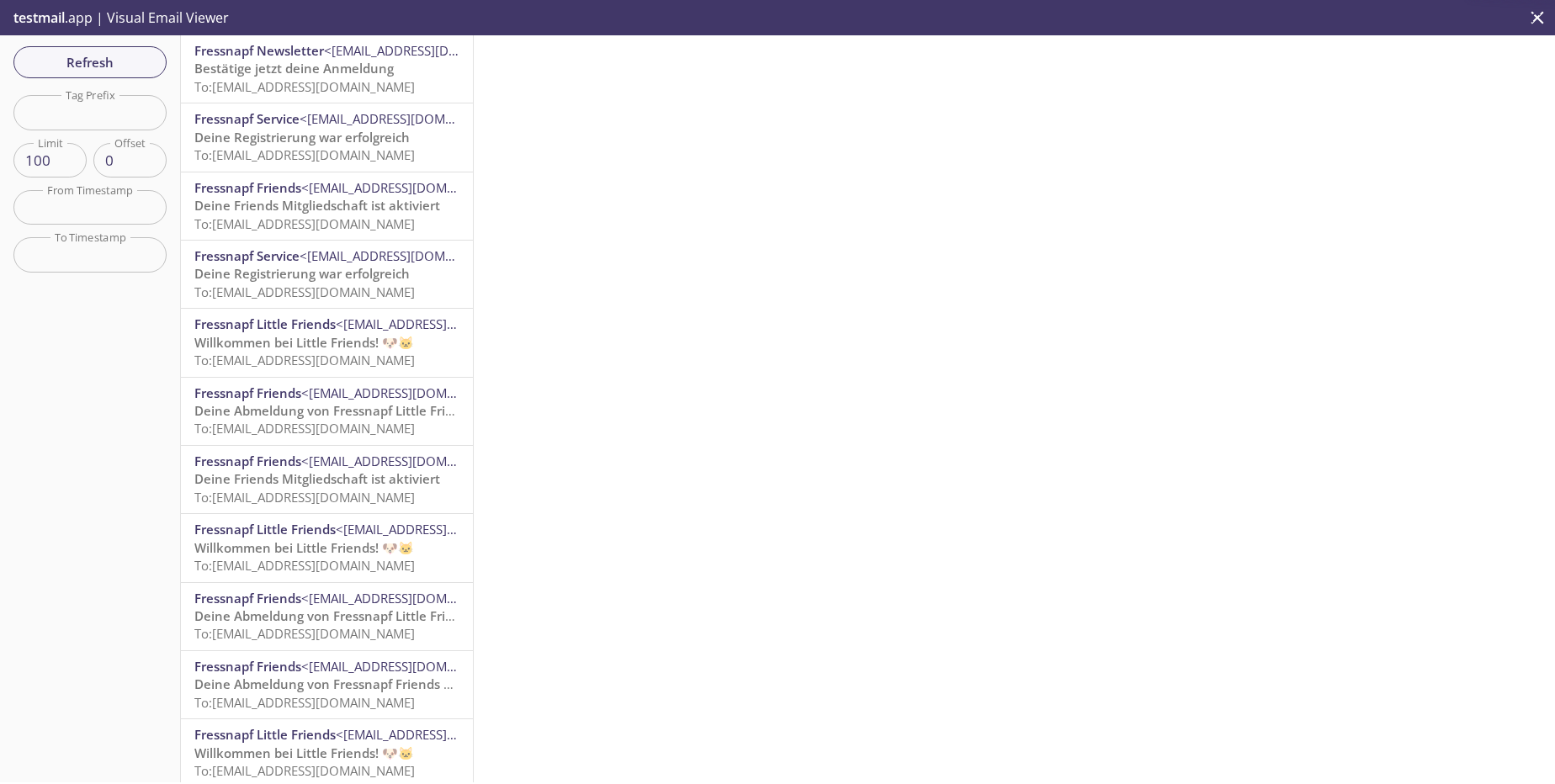
click at [332, 152] on span "To: [EMAIL_ADDRESS][DOMAIN_NAME]" at bounding box center [305, 155] width 221 height 17
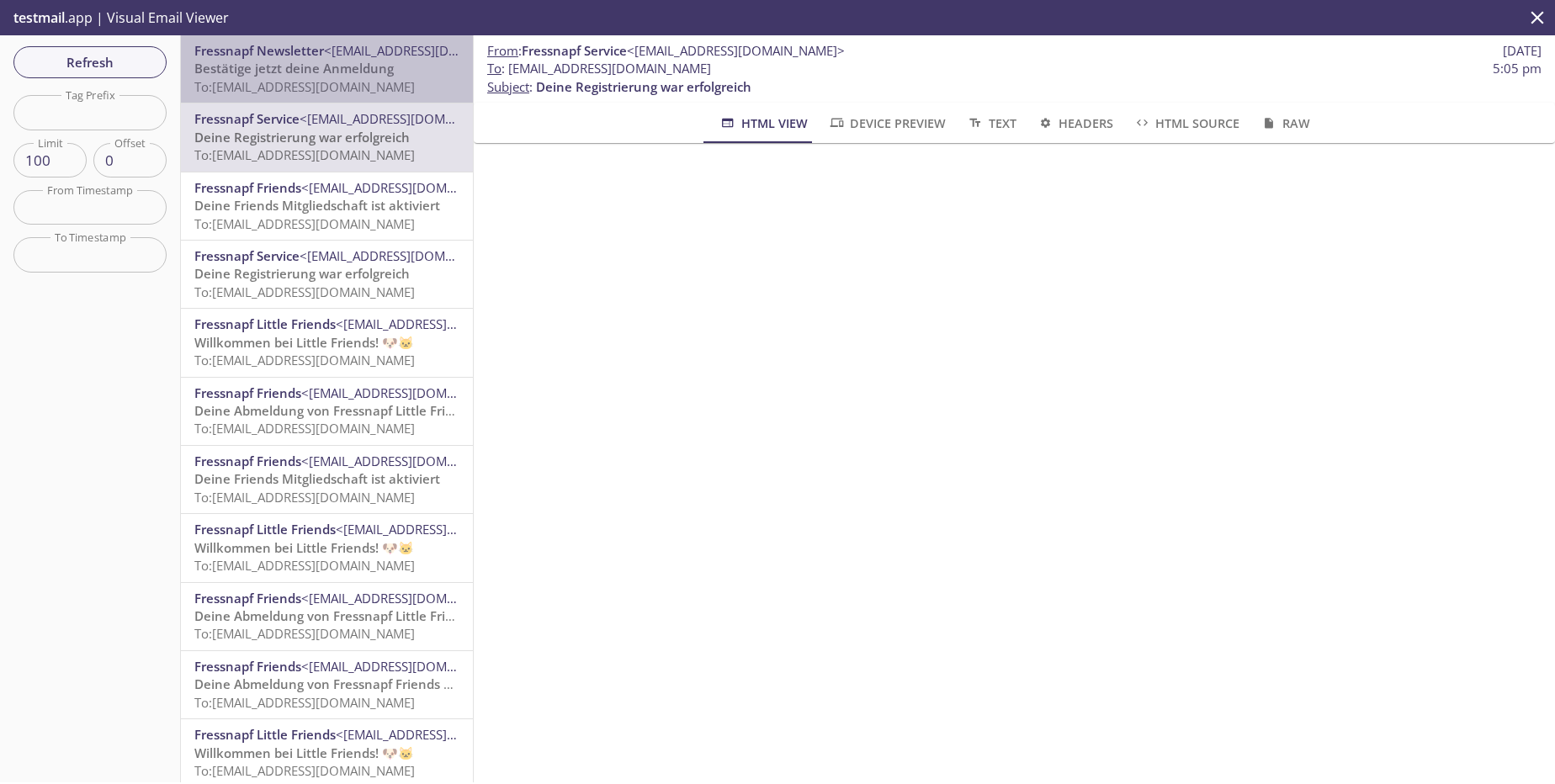
click at [337, 89] on span "To: [EMAIL_ADDRESS][DOMAIN_NAME]" at bounding box center [305, 86] width 221 height 17
